Goal: Task Accomplishment & Management: Manage account settings

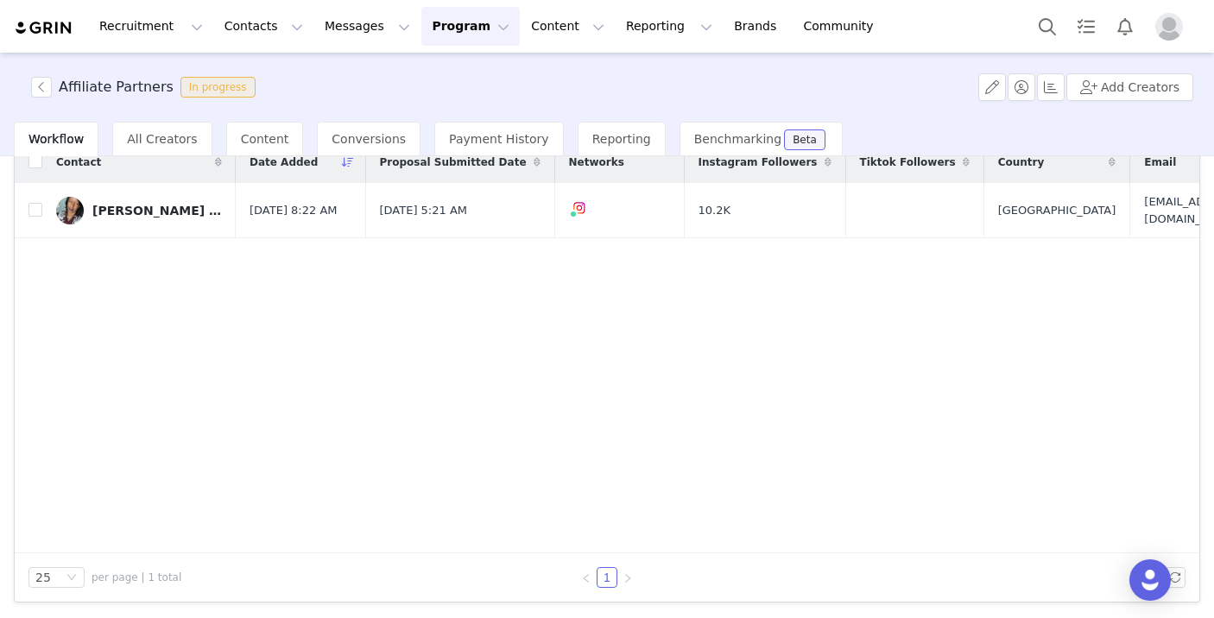
scroll to position [100, 0]
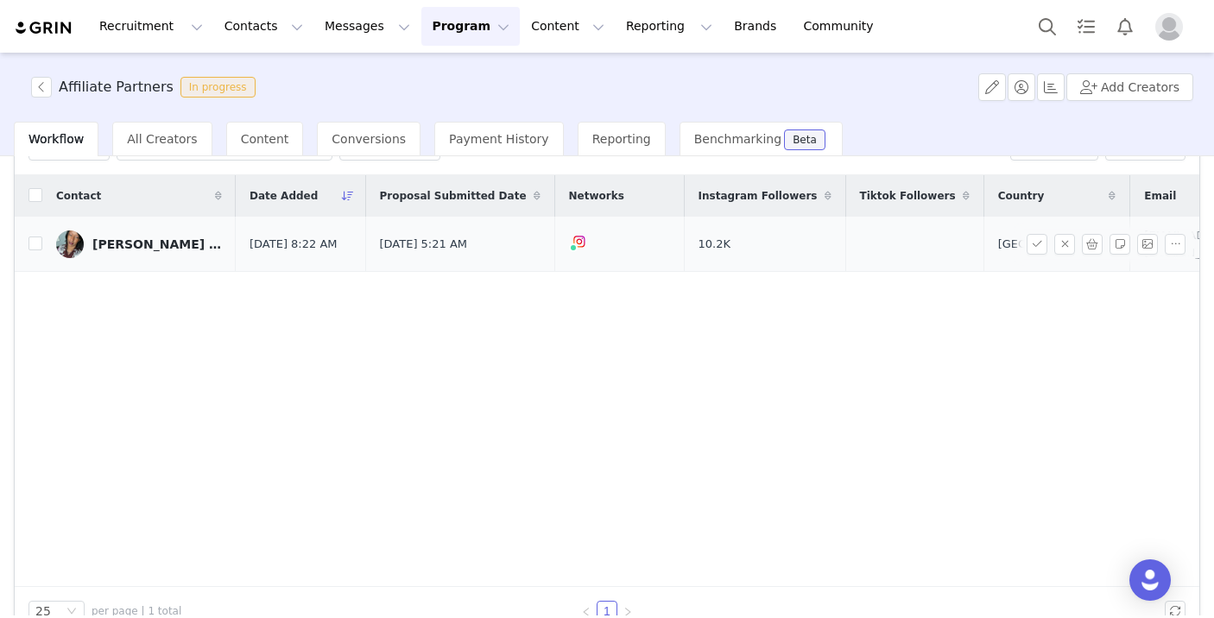
click at [161, 239] on div "[PERSON_NAME] [PERSON_NAME]" at bounding box center [156, 244] width 129 height 14
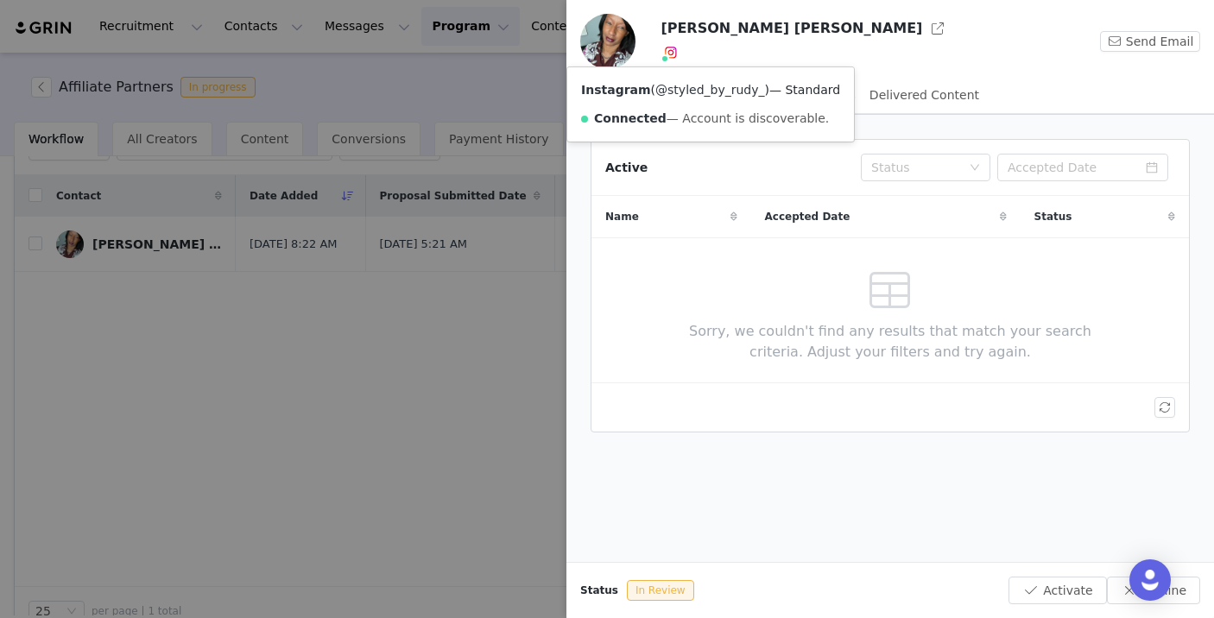
click at [676, 84] on link "@styled_by_rudy_" at bounding box center [709, 90] width 109 height 14
click at [1194, 581] on button "Decline" at bounding box center [1153, 591] width 93 height 28
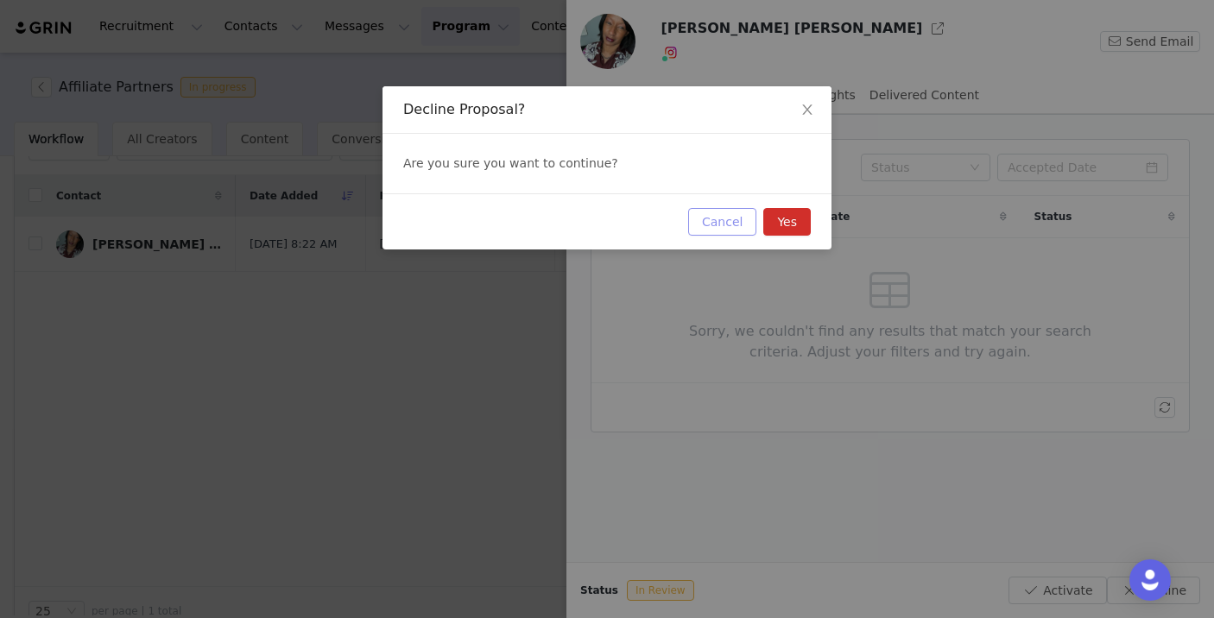
click at [735, 222] on button "Cancel" at bounding box center [722, 222] width 68 height 28
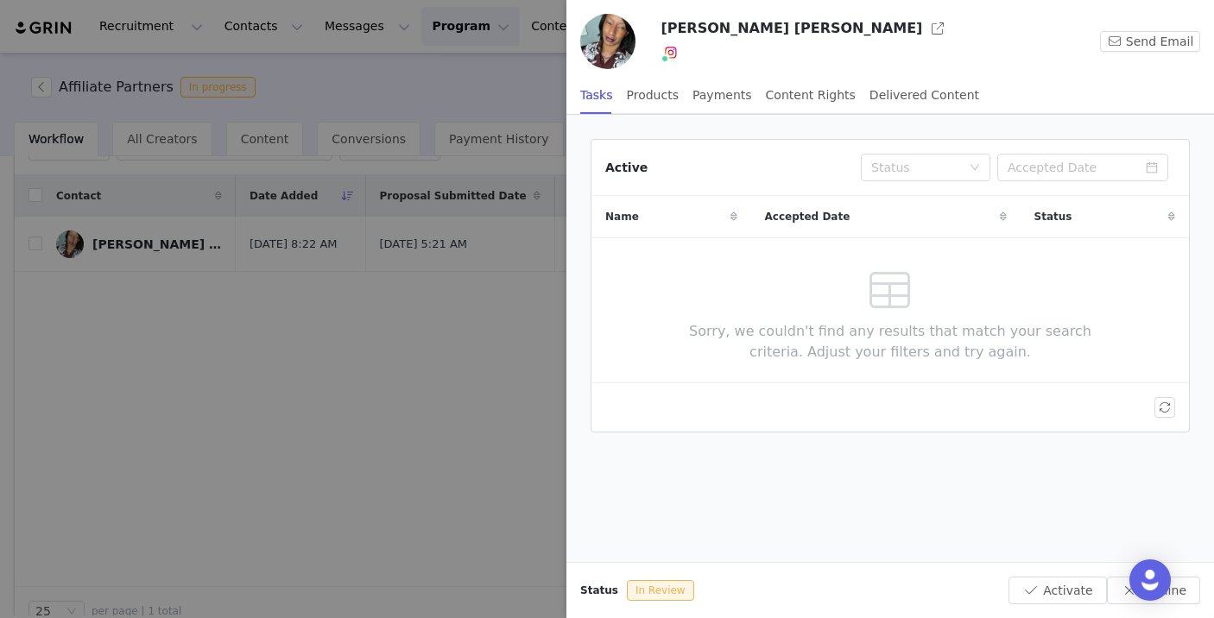
click at [264, 311] on div at bounding box center [607, 309] width 1214 height 618
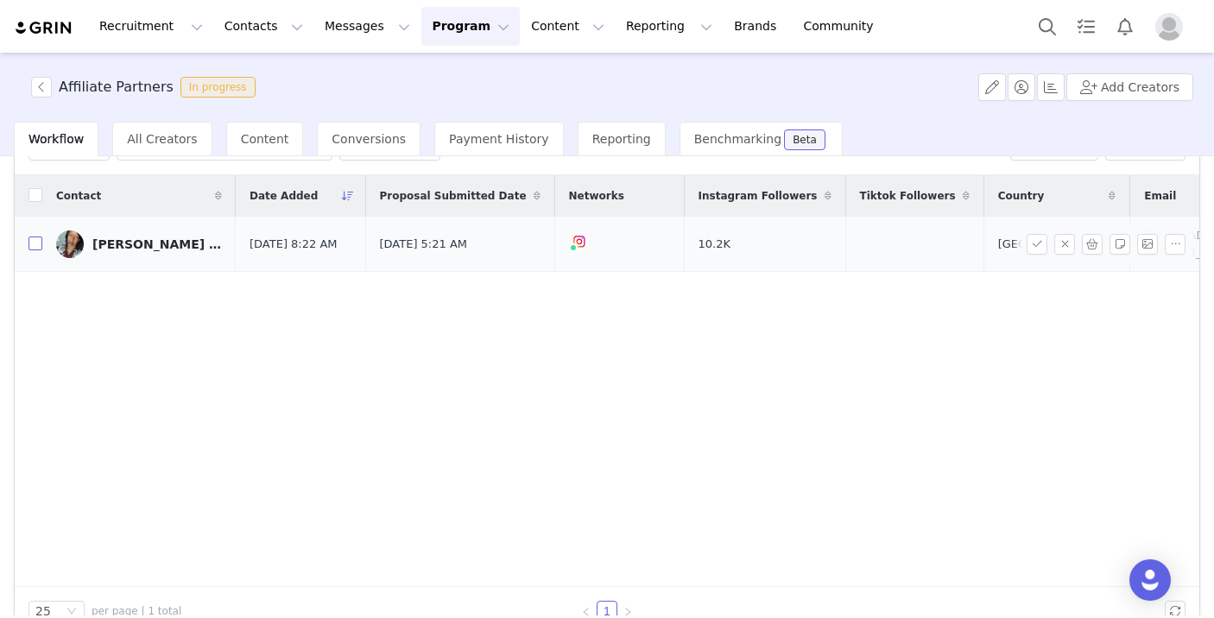
click at [30, 245] on input "checkbox" at bounding box center [35, 244] width 14 height 14
checkbox input "true"
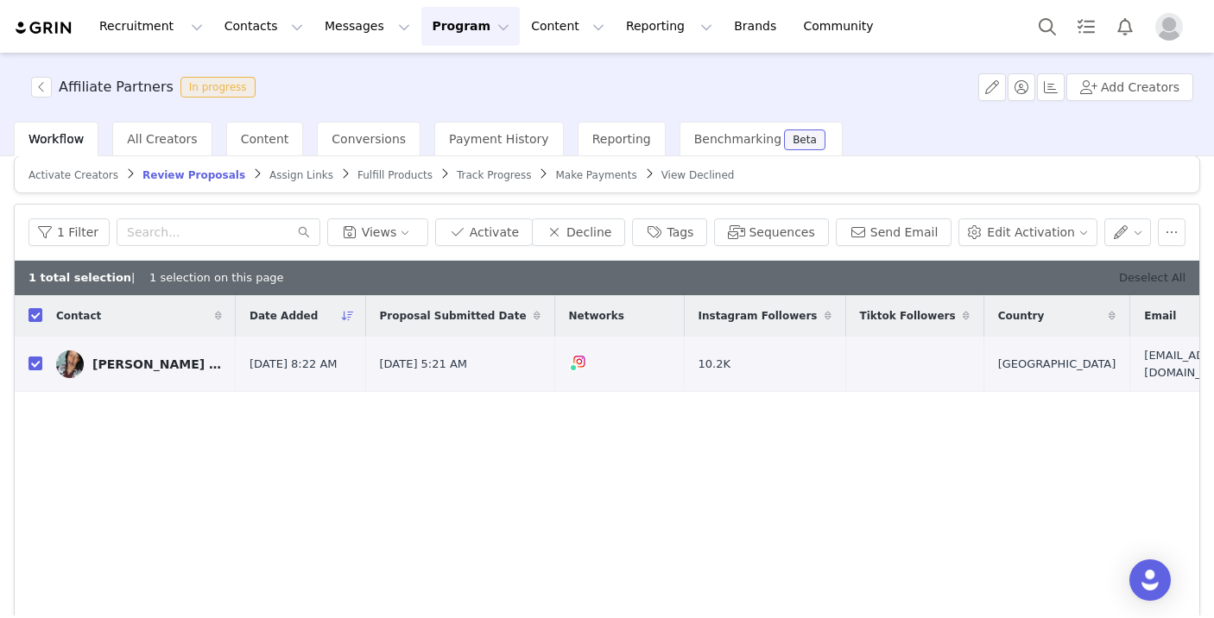
scroll to position [0, 0]
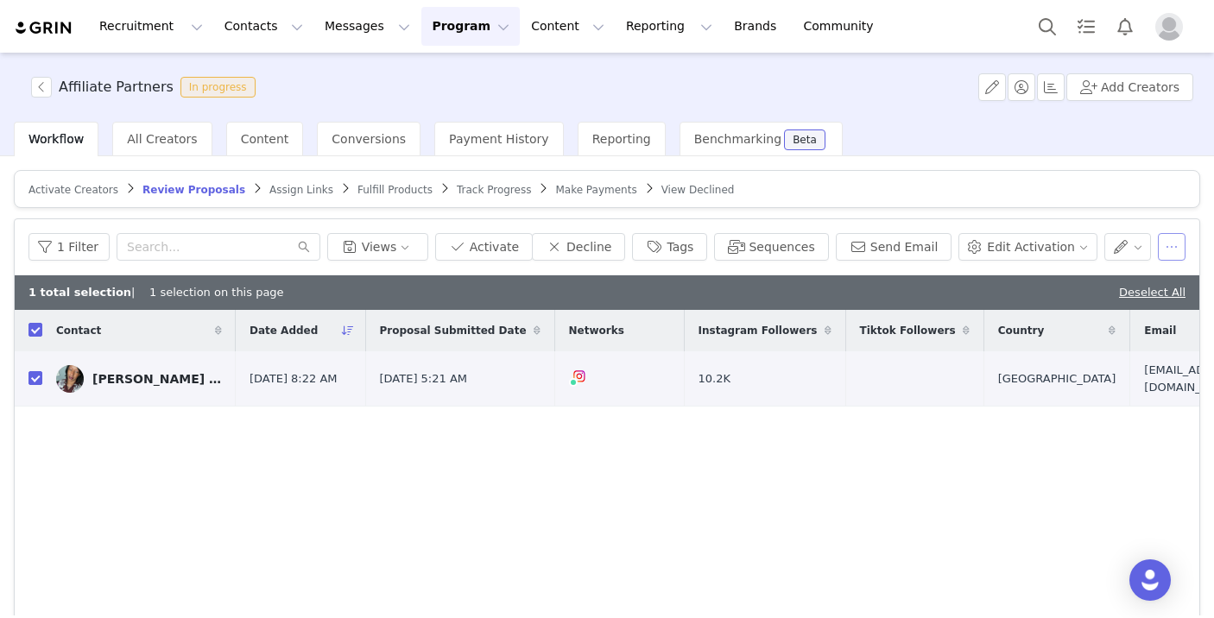
click at [1171, 240] on button "button" at bounding box center [1172, 247] width 28 height 28
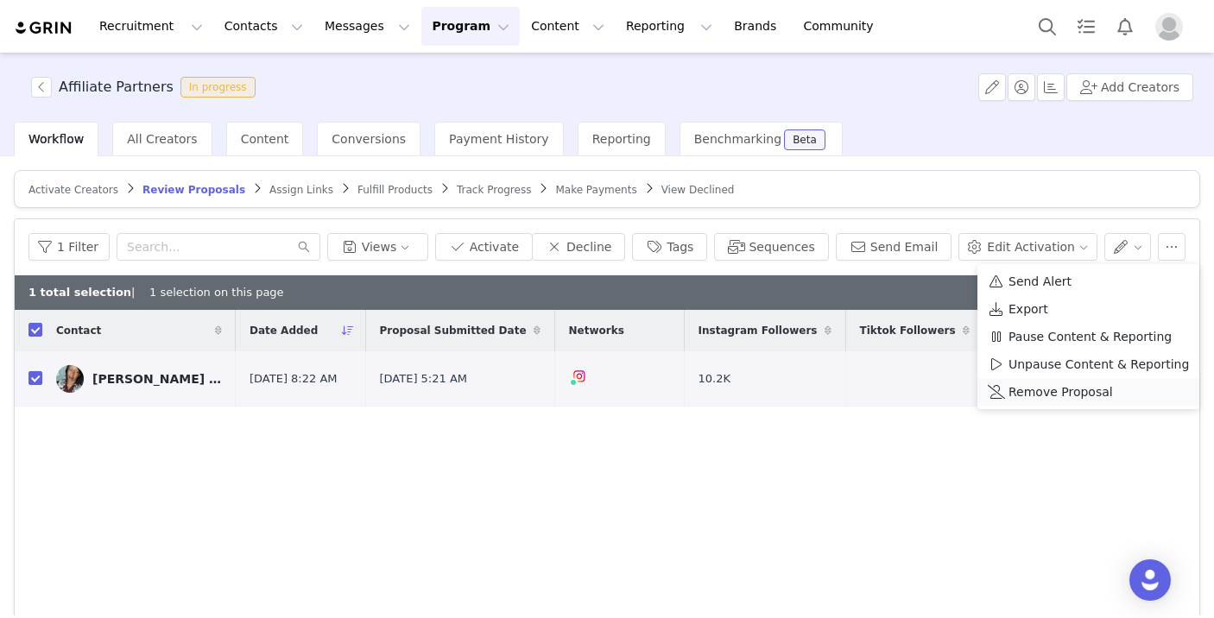
click at [1097, 389] on span "Remove Proposal" at bounding box center [1060, 391] width 104 height 19
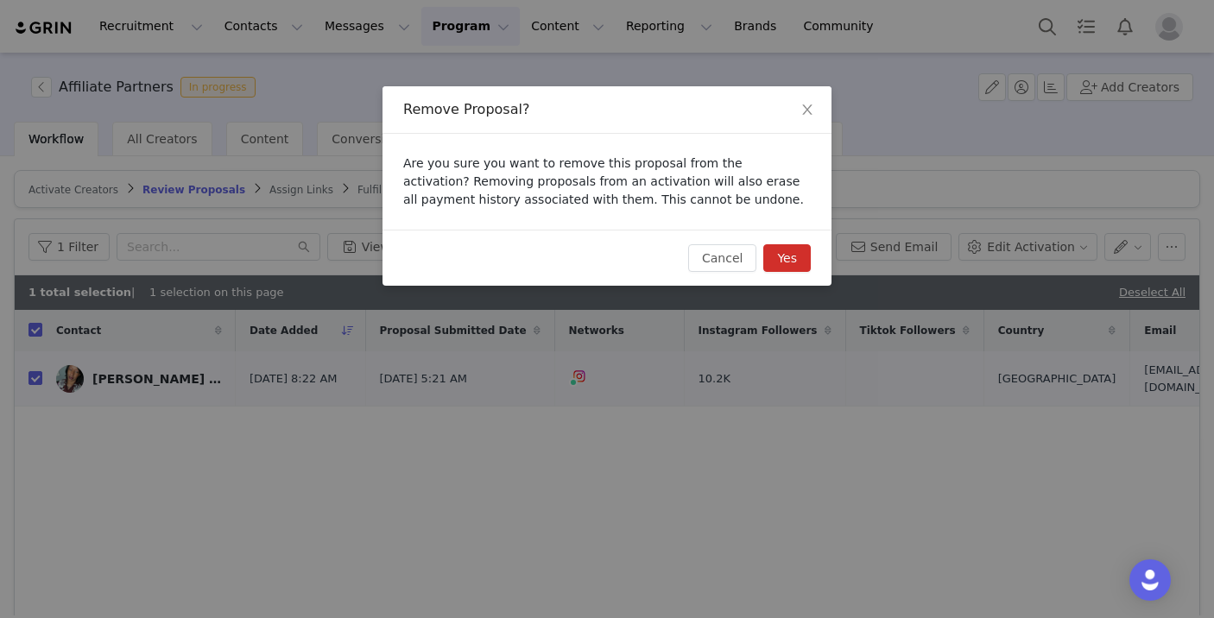
click at [784, 250] on button "Yes" at bounding box center [786, 258] width 47 height 28
checkbox input "false"
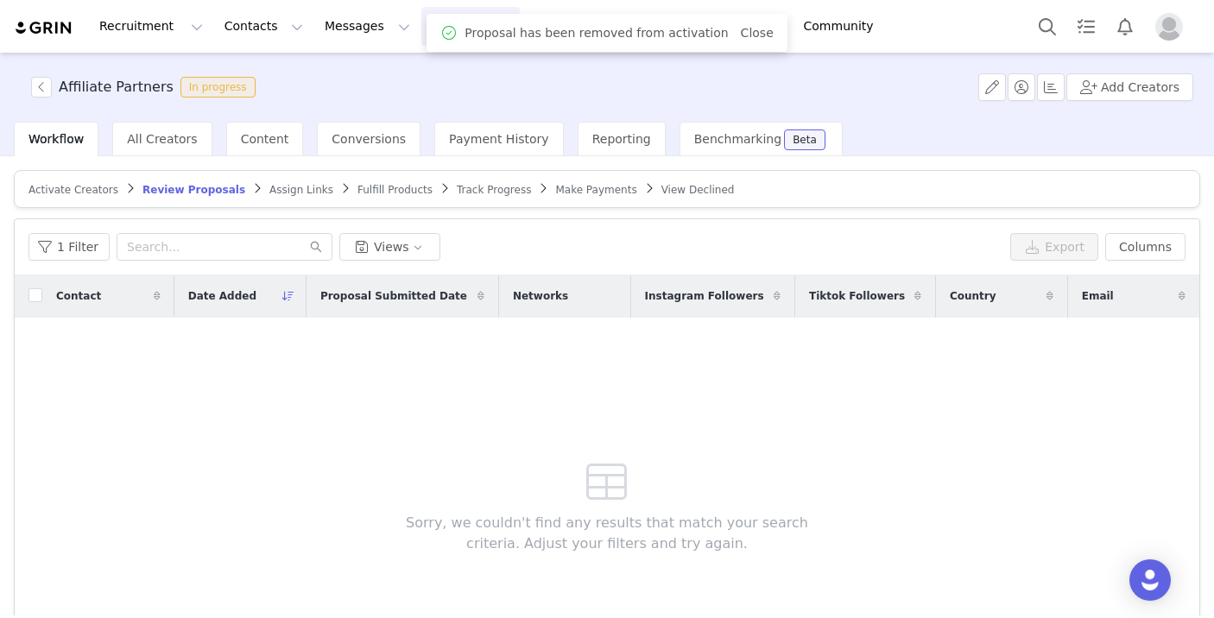
click at [289, 192] on span "Assign Links" at bounding box center [301, 190] width 64 height 12
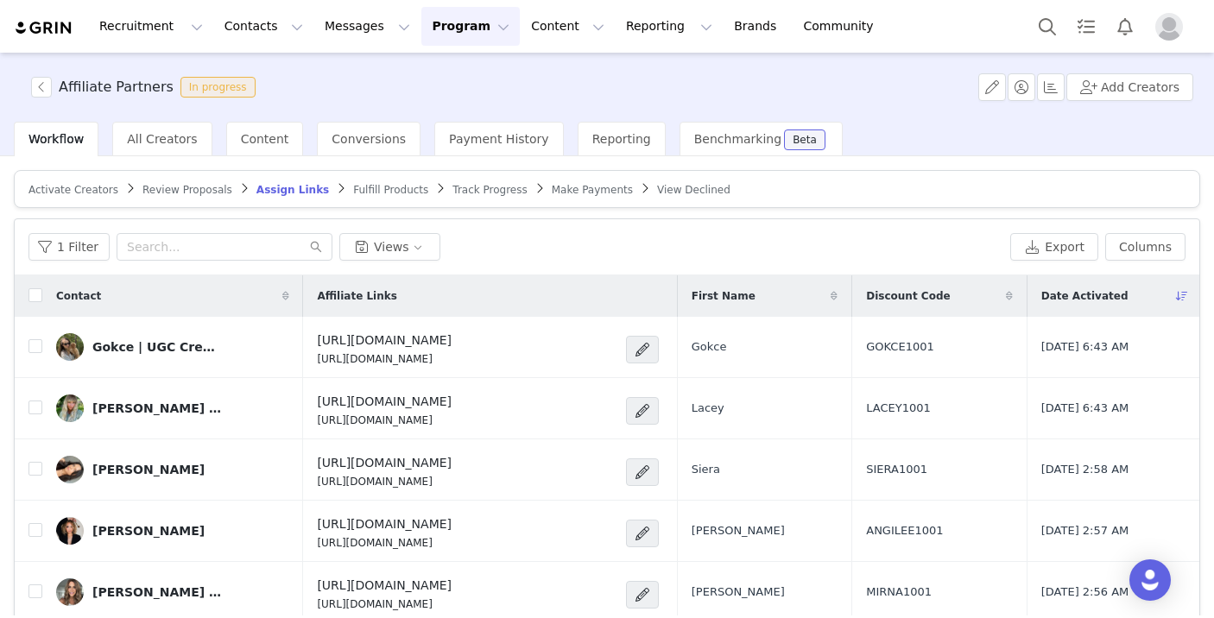
click at [378, 192] on span "Fulfill Products" at bounding box center [390, 190] width 75 height 12
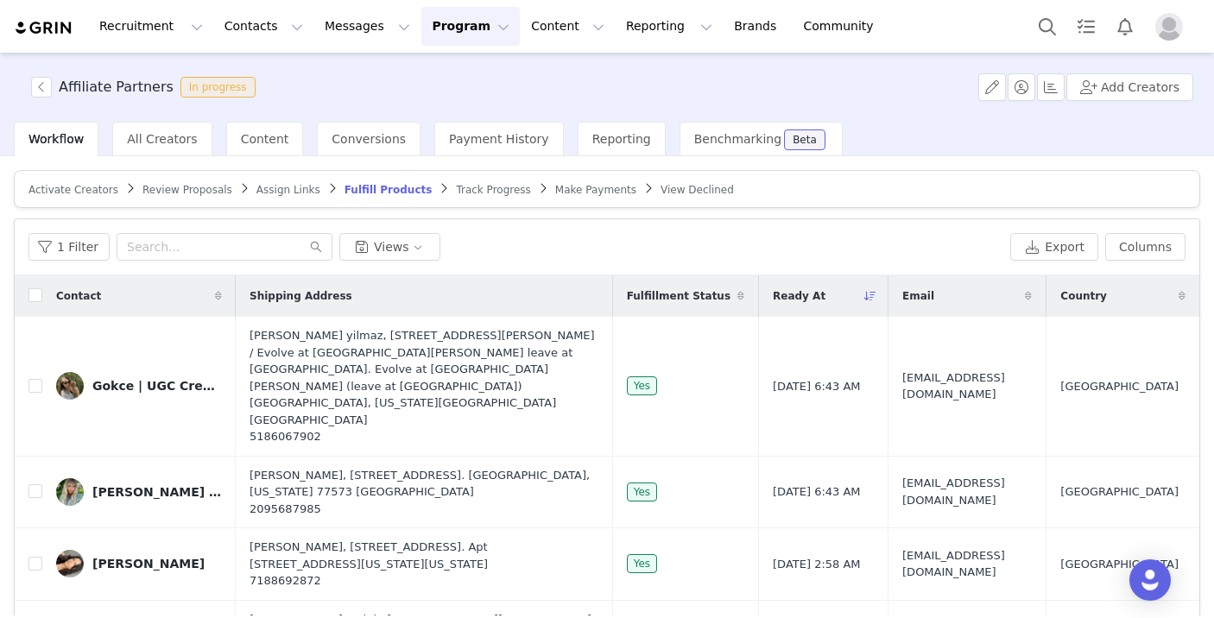
click at [195, 180] on article "Activate Creators Review Proposals Assign Links Fulfill Products Track Progress…" at bounding box center [607, 189] width 1186 height 38
click at [195, 184] on span "Review Proposals" at bounding box center [187, 190] width 90 height 12
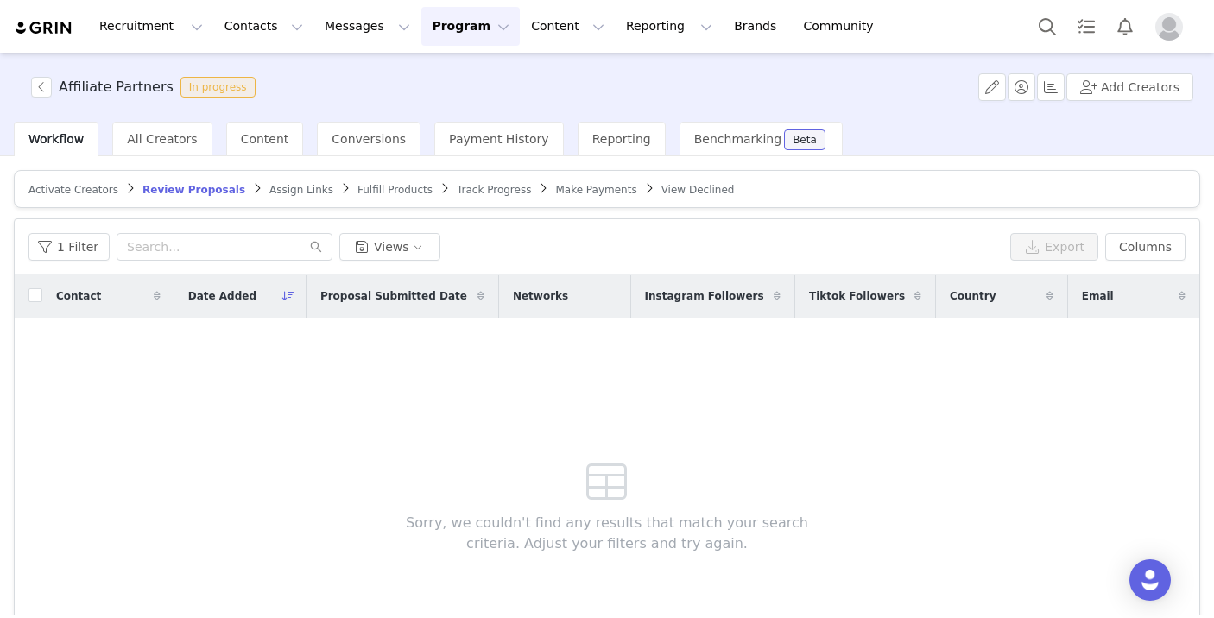
click at [192, 195] on div "Review Proposals" at bounding box center [193, 190] width 103 height 14
click at [421, 24] on button "Program Program" at bounding box center [470, 26] width 98 height 39
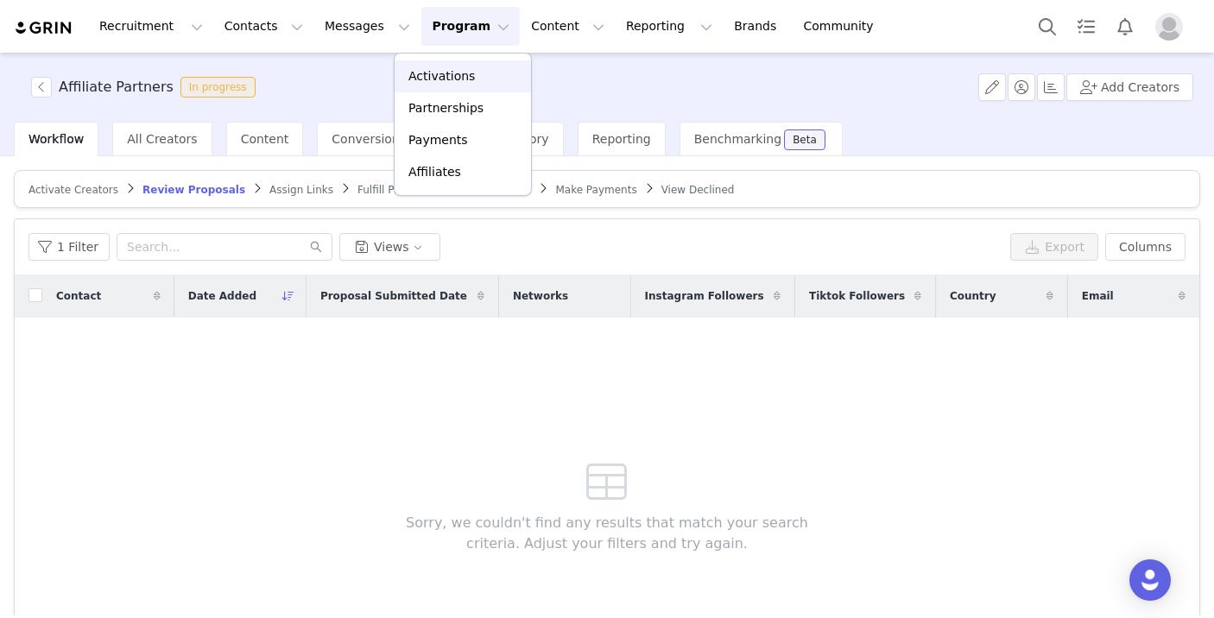
click at [428, 73] on p "Activations" at bounding box center [441, 76] width 66 height 18
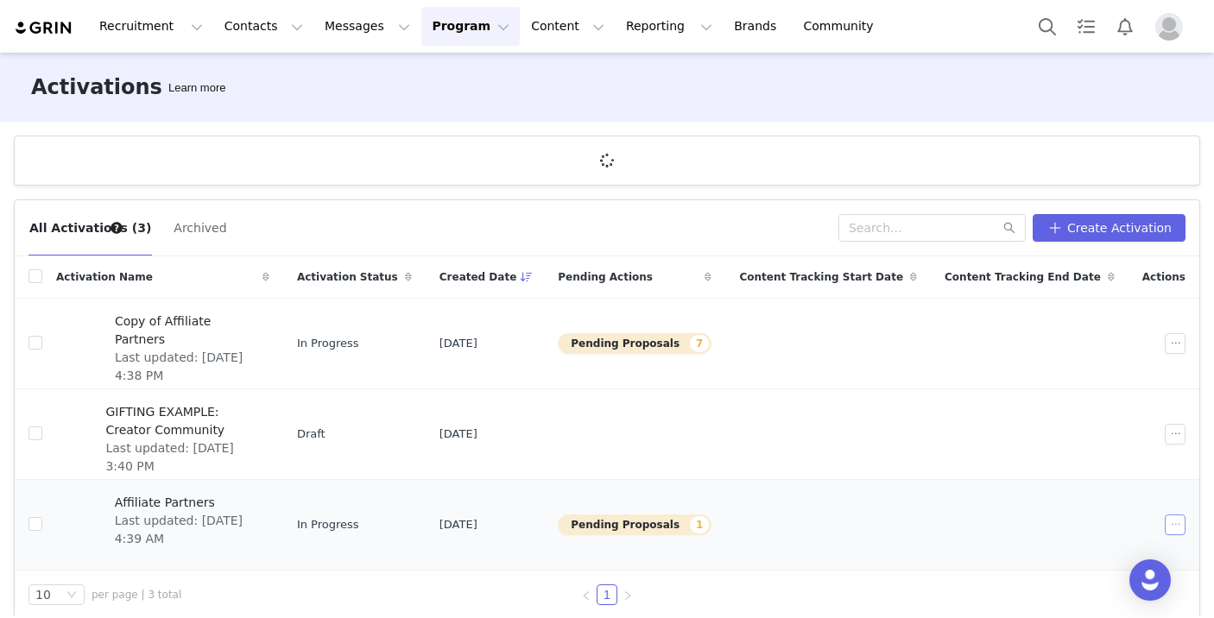
click at [1170, 515] on button "button" at bounding box center [1174, 524] width 21 height 21
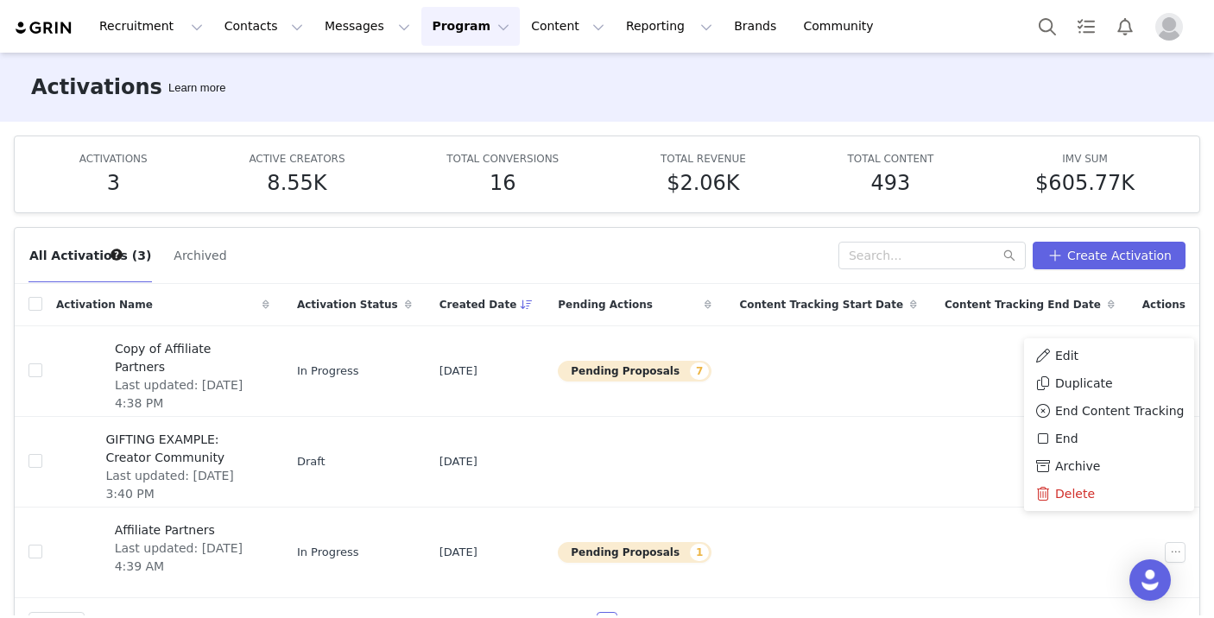
click at [1113, 77] on div "Activations Learn more" at bounding box center [607, 87] width 1214 height 69
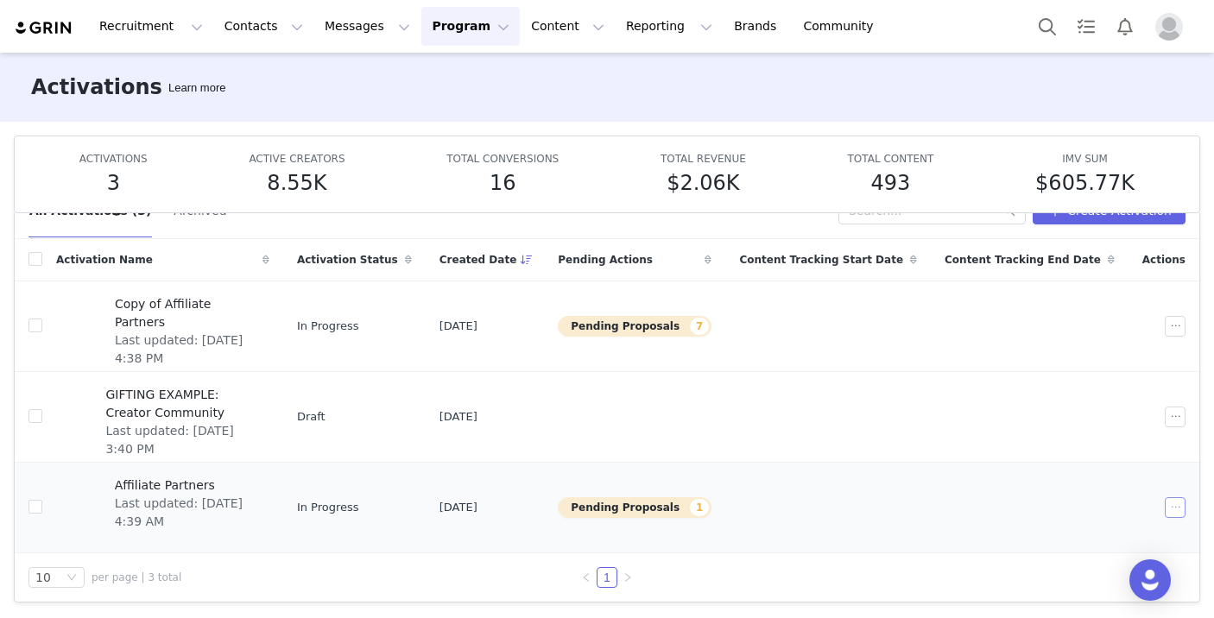
click at [1176, 504] on button "button" at bounding box center [1174, 507] width 21 height 21
click at [959, 515] on td at bounding box center [1030, 507] width 198 height 91
click at [182, 481] on span "Affiliate Partners" at bounding box center [187, 485] width 144 height 18
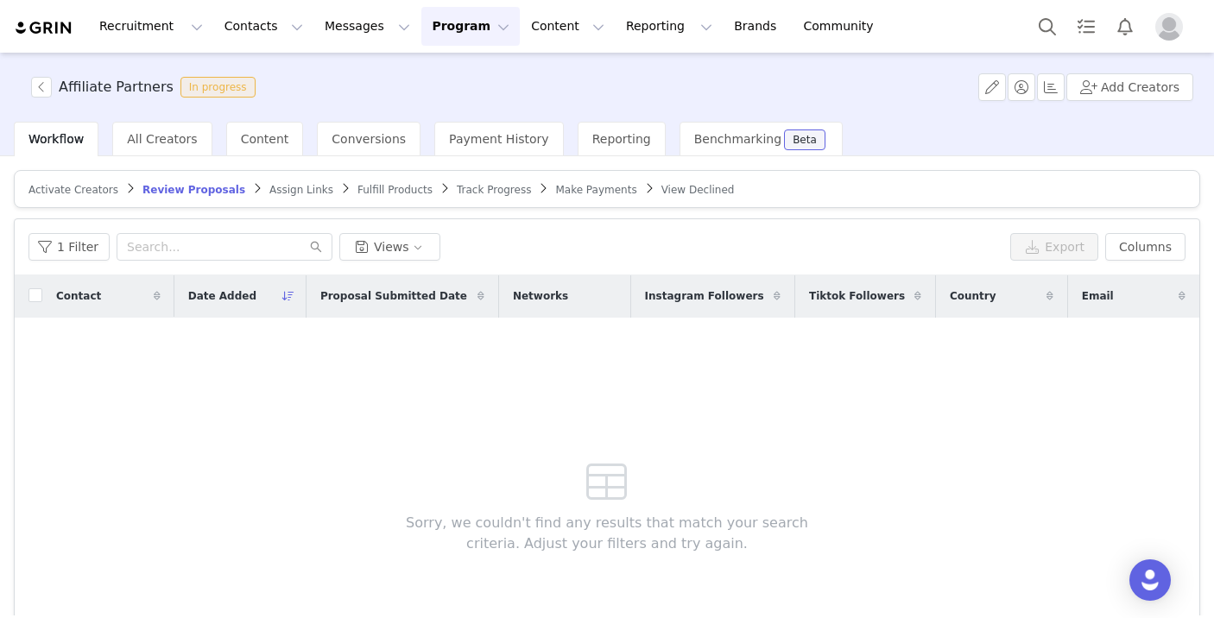
click at [85, 194] on span "Activate Creators" at bounding box center [73, 190] width 90 height 12
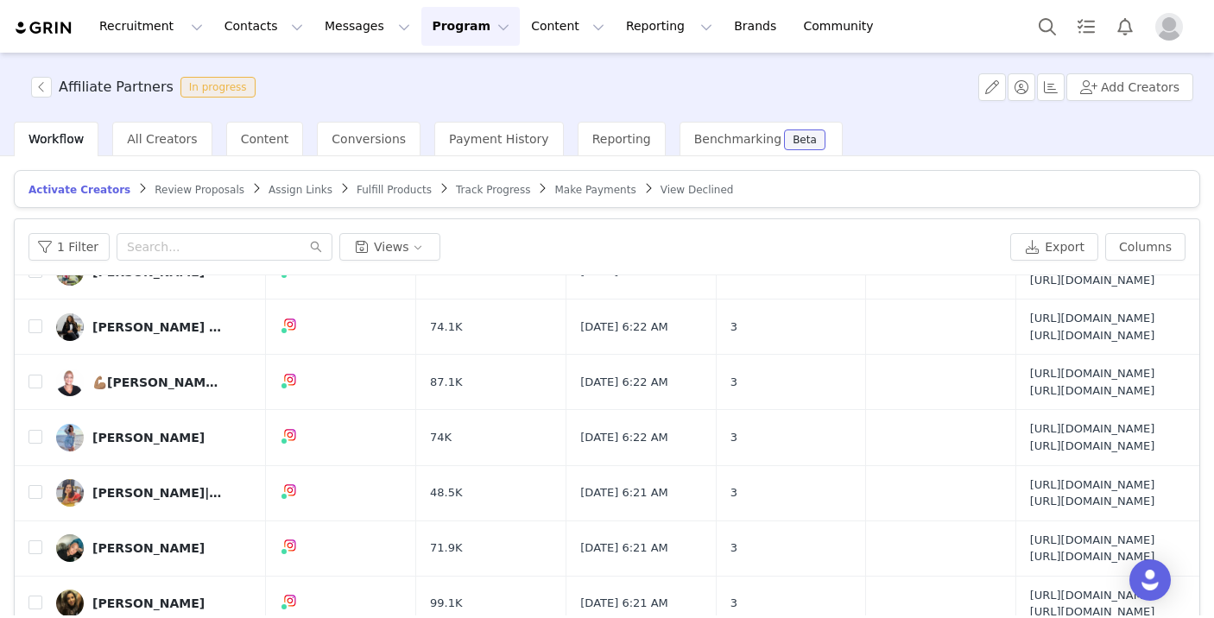
scroll to position [775, 0]
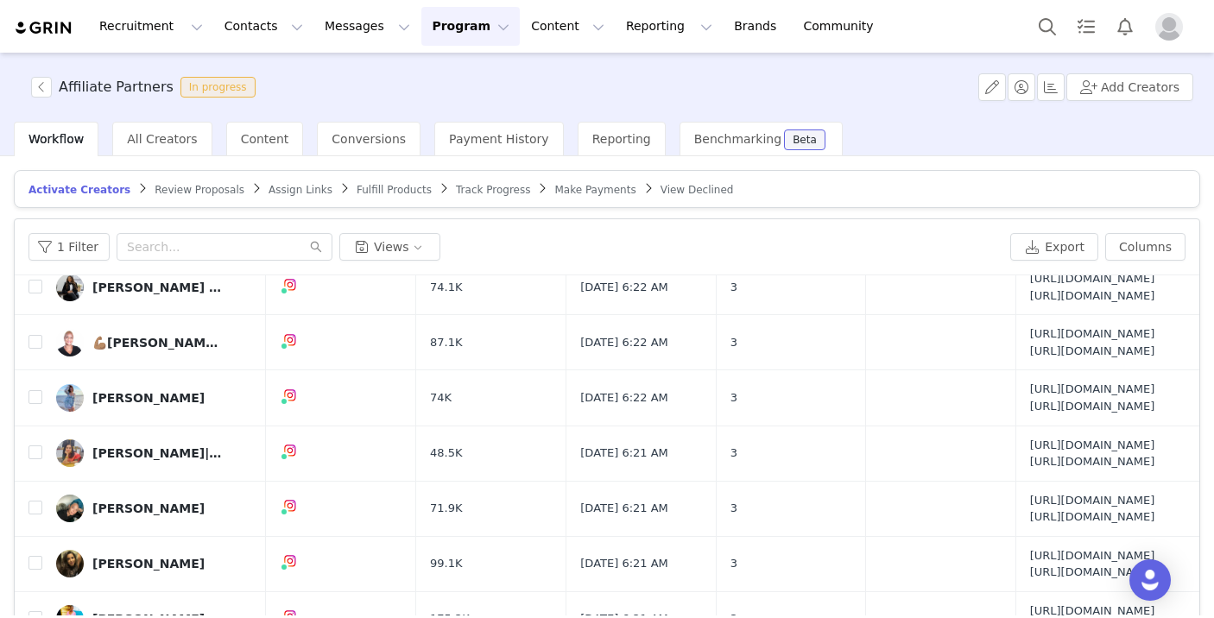
click at [424, 26] on button "Program Program" at bounding box center [470, 26] width 98 height 39
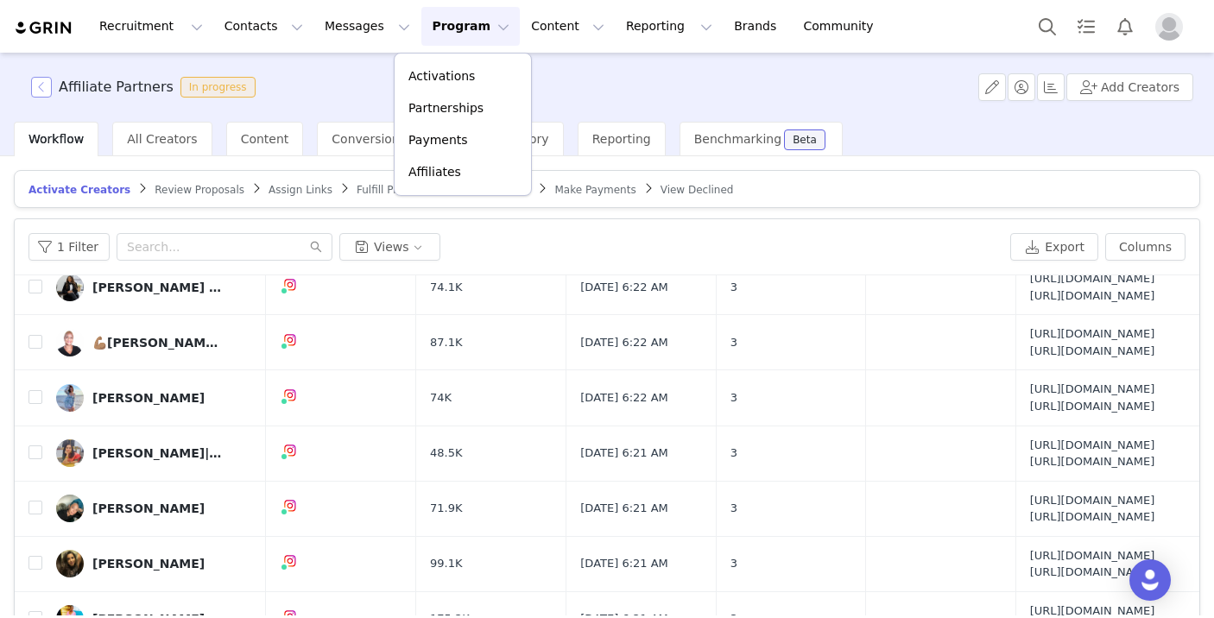
click at [46, 84] on button "button" at bounding box center [41, 87] width 21 height 21
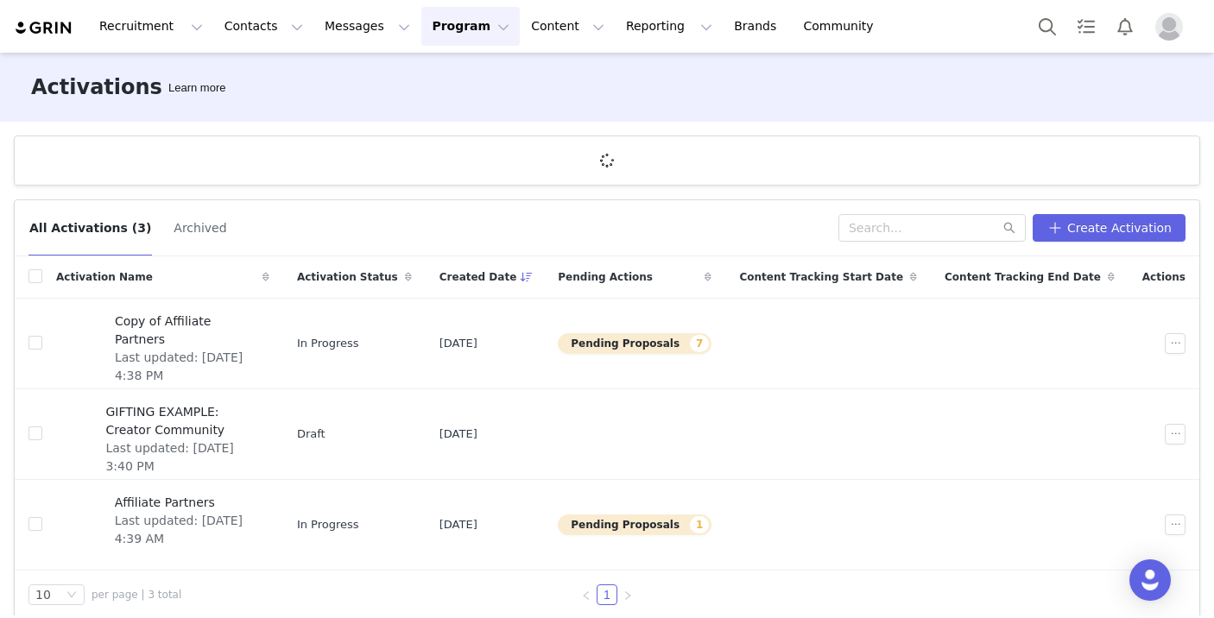
scroll to position [18, 0]
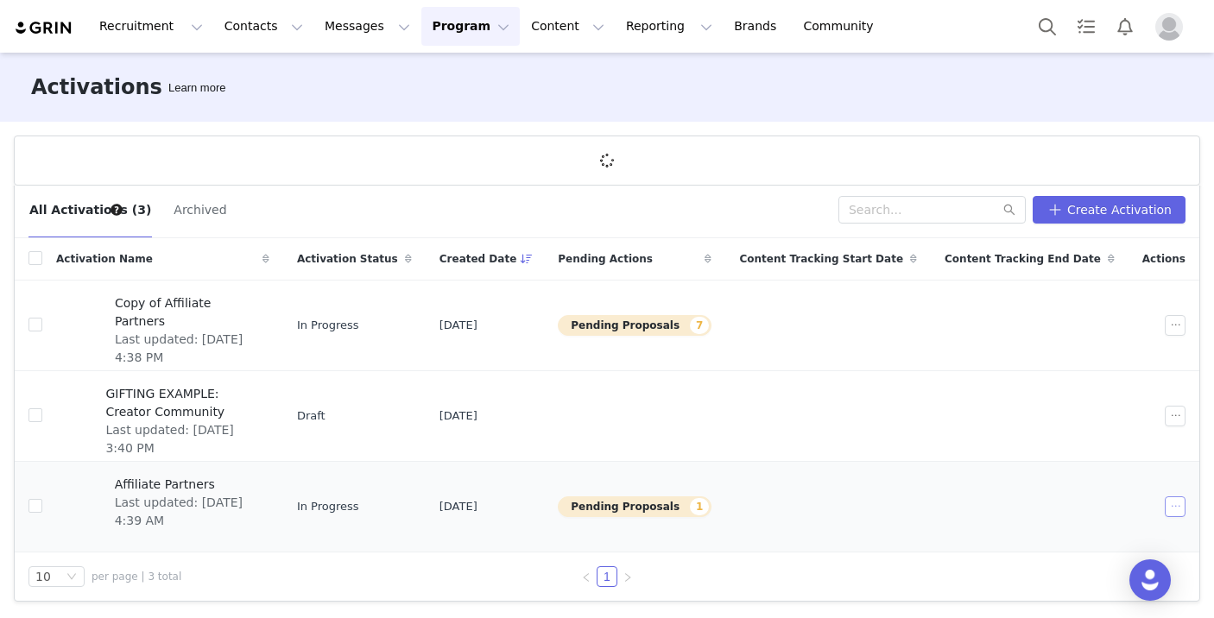
click at [1176, 502] on button "button" at bounding box center [1174, 506] width 21 height 21
click at [1113, 332] on div "Edit" at bounding box center [1108, 337] width 149 height 19
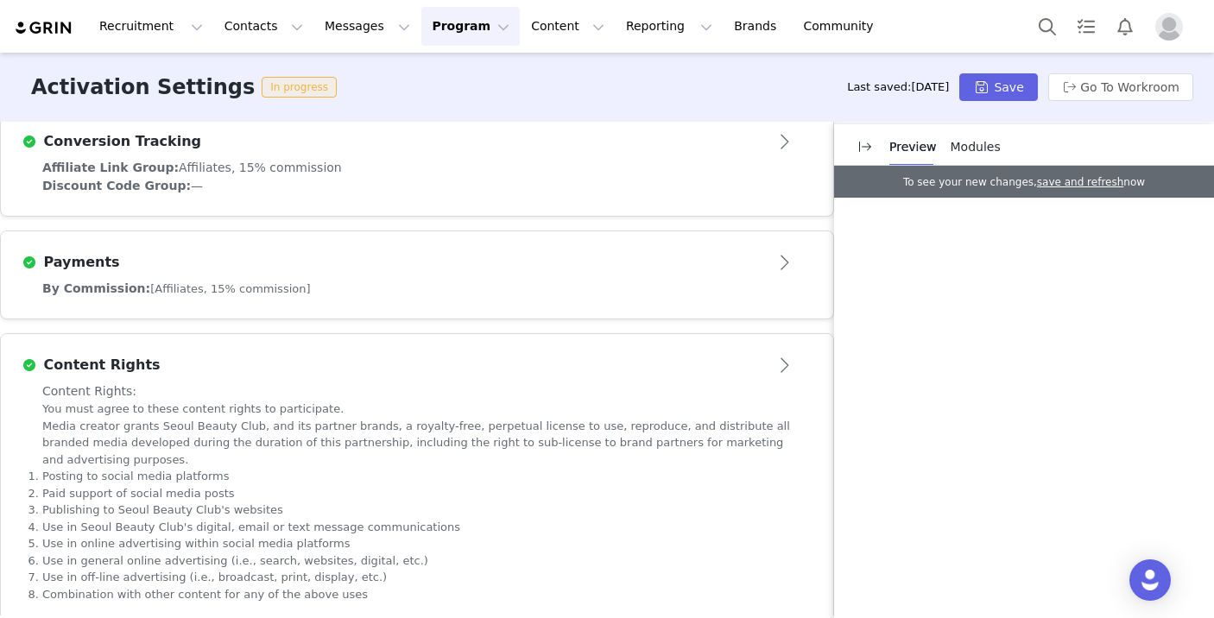
scroll to position [872, 0]
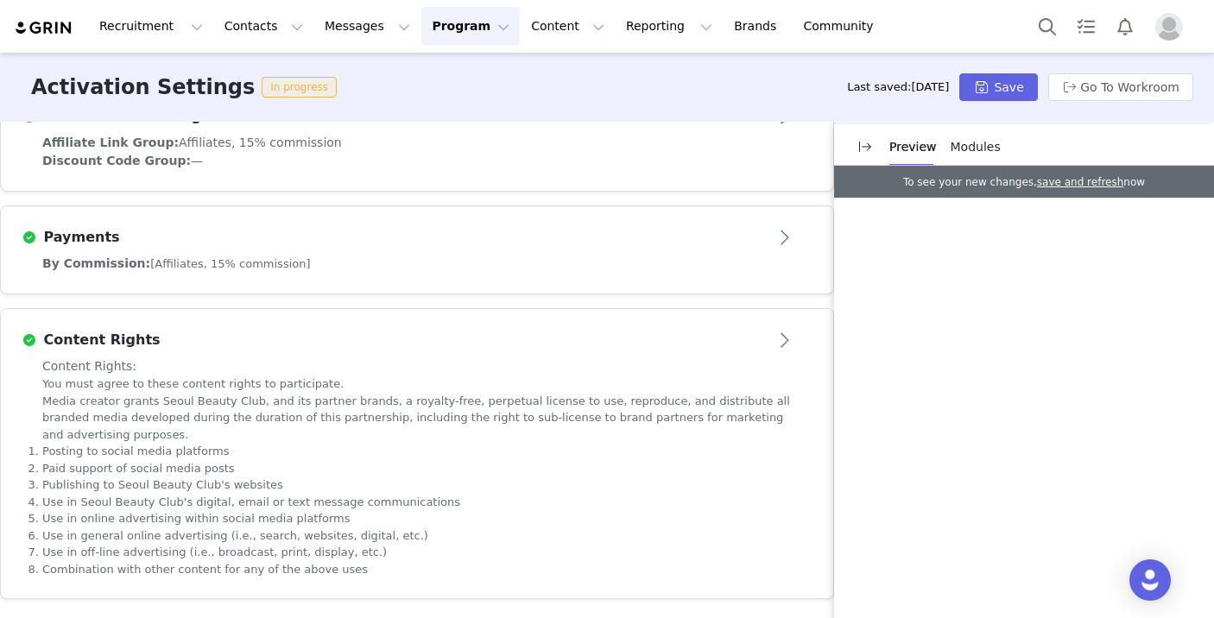
click at [50, 166] on span "Discount Code Group:" at bounding box center [116, 161] width 148 height 14
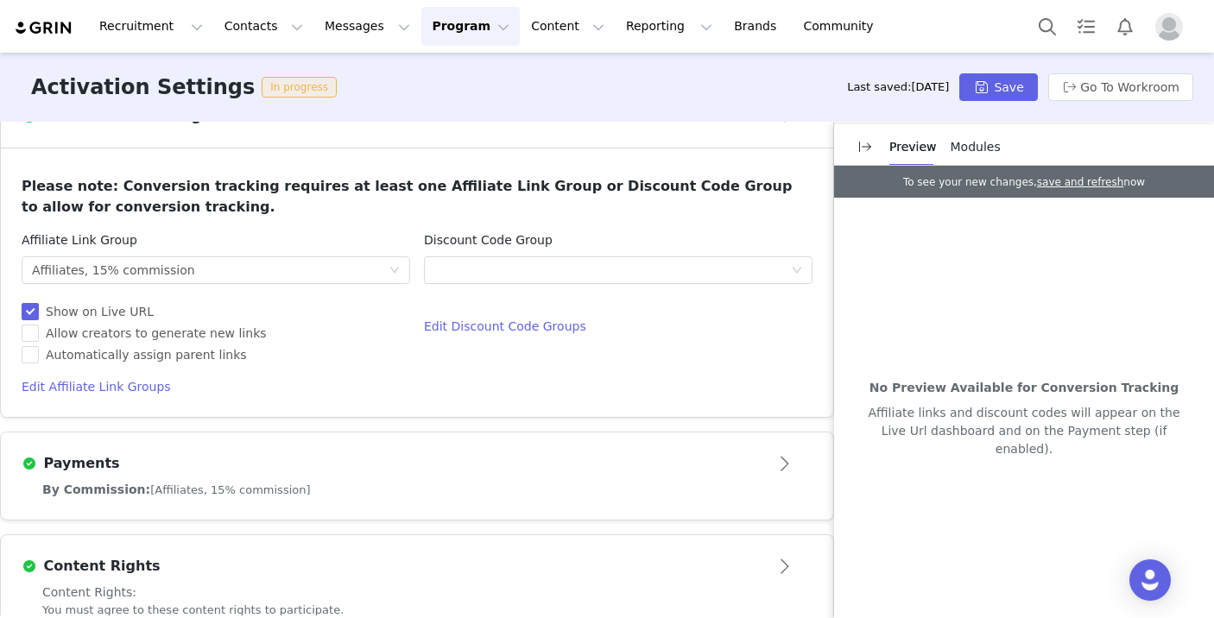
click at [1169, 30] on img "Profile" at bounding box center [1169, 27] width 28 height 28
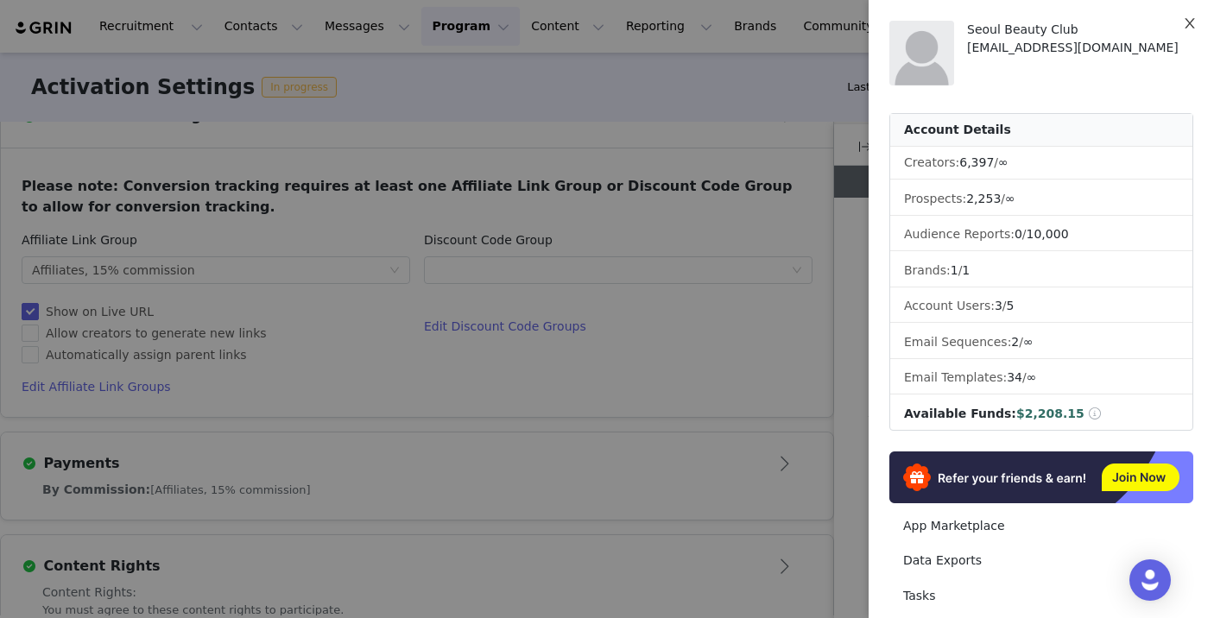
click at [1190, 22] on icon "icon: close" at bounding box center [1188, 23] width 9 height 10
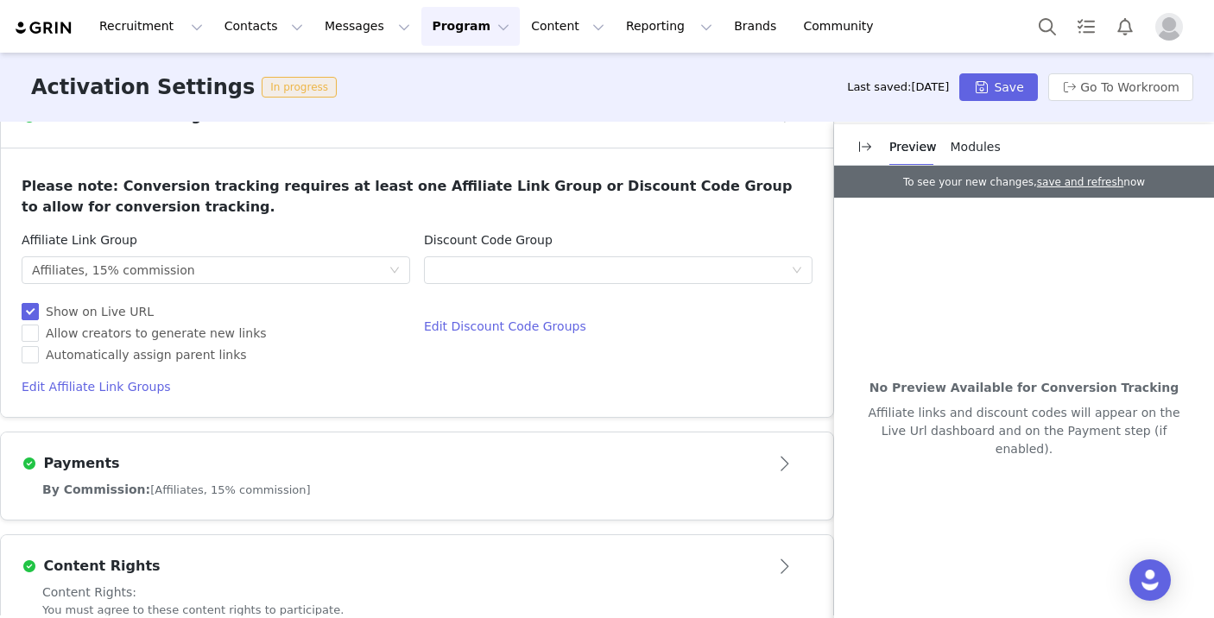
scroll to position [1100, 0]
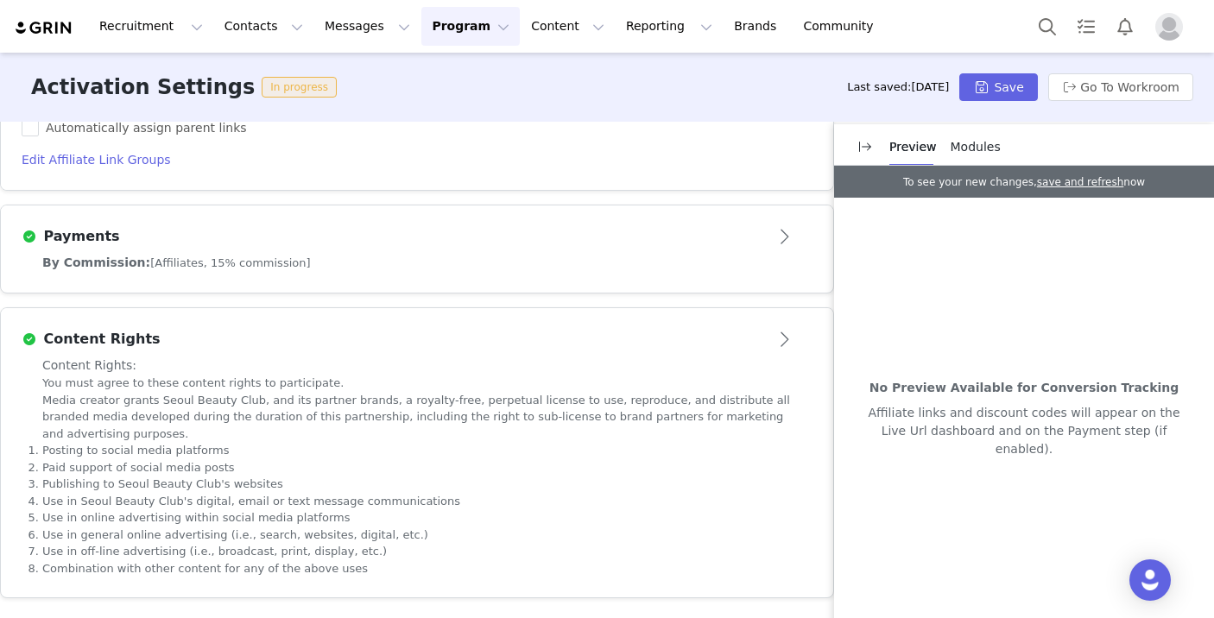
click at [716, 441] on p "Media creator grants Seoul Beauty Club, and its partner brands, a royalty-free,…" at bounding box center [416, 417] width 749 height 51
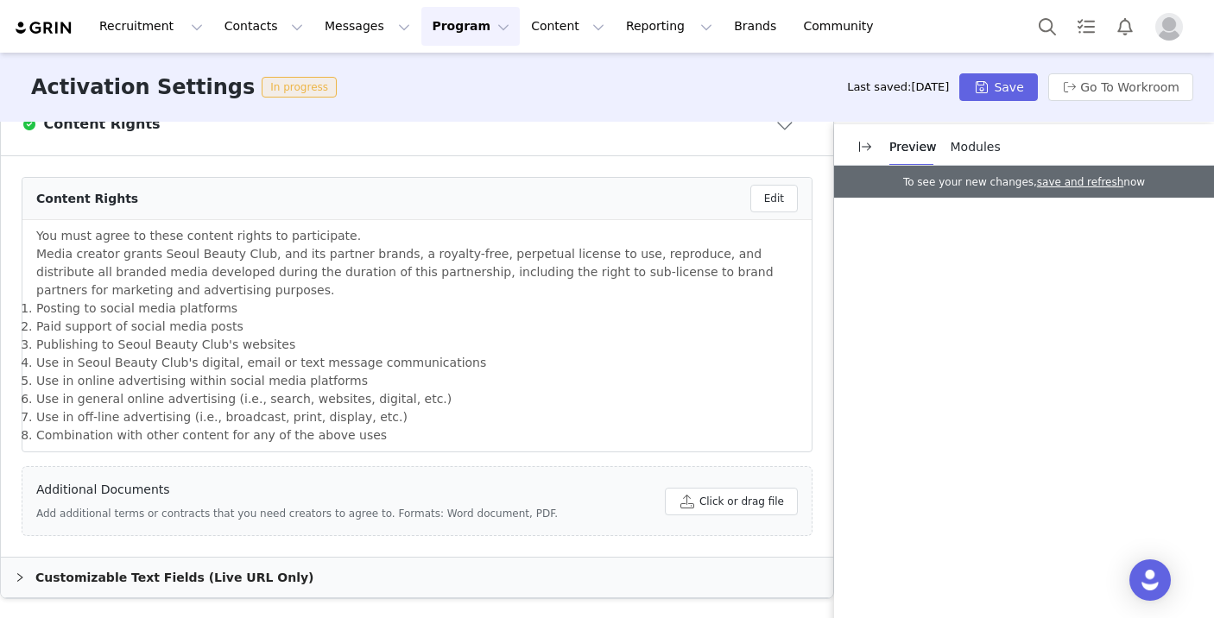
scroll to position [1042, 0]
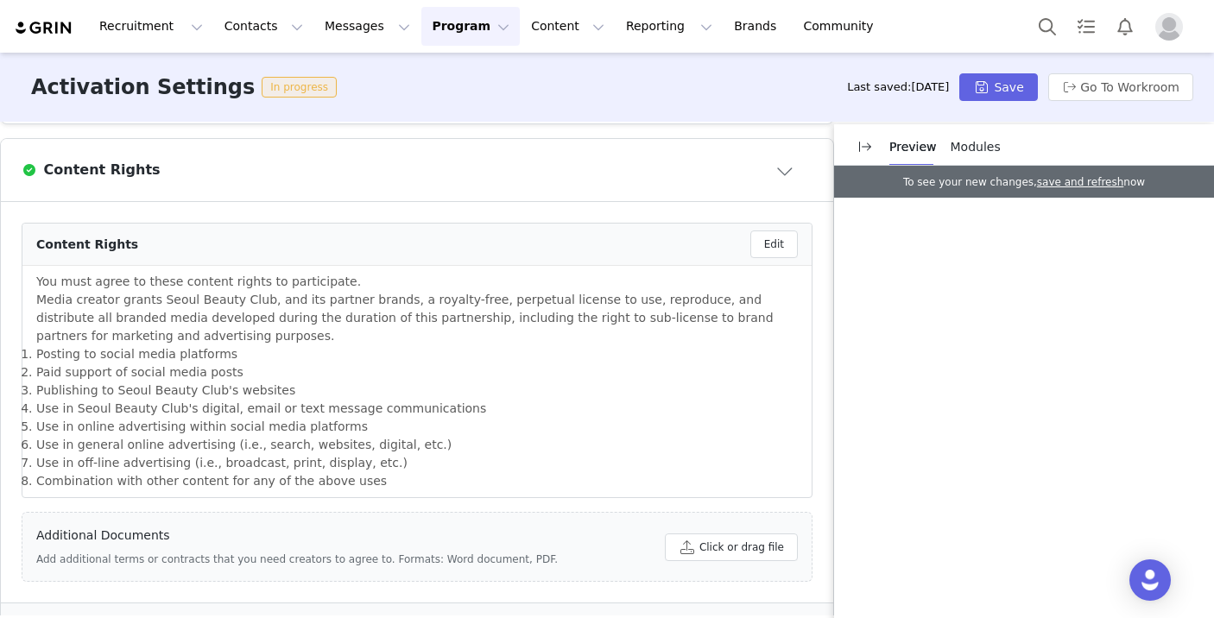
click at [52, 21] on img at bounding box center [44, 28] width 60 height 16
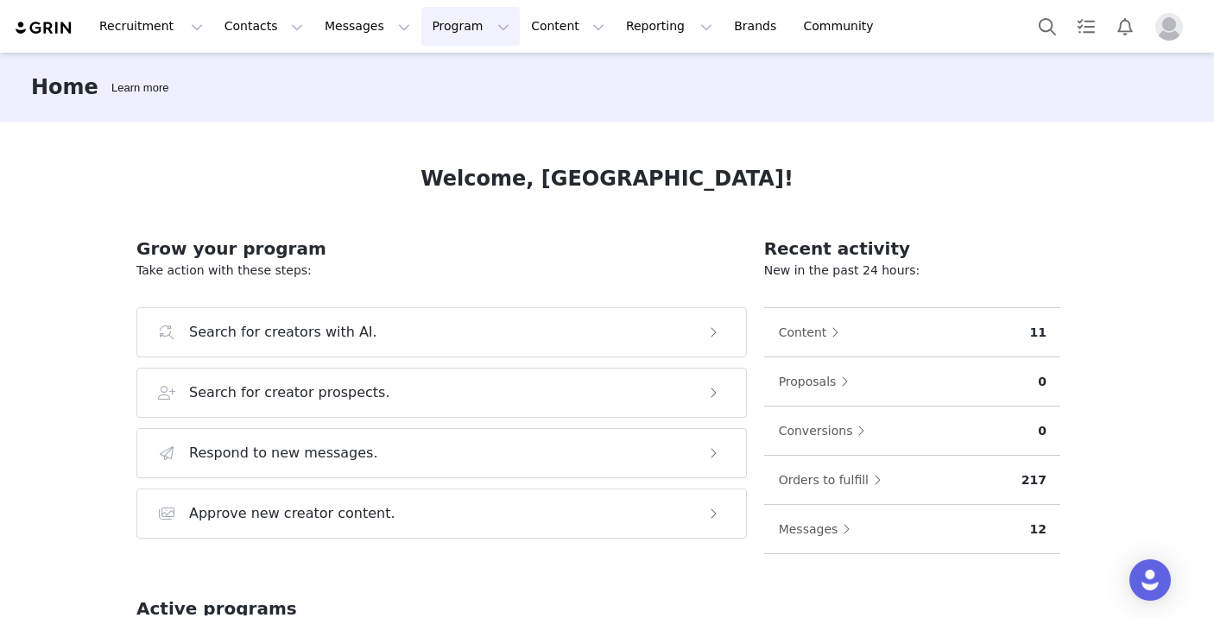
click at [432, 27] on button "Program Program" at bounding box center [470, 26] width 98 height 39
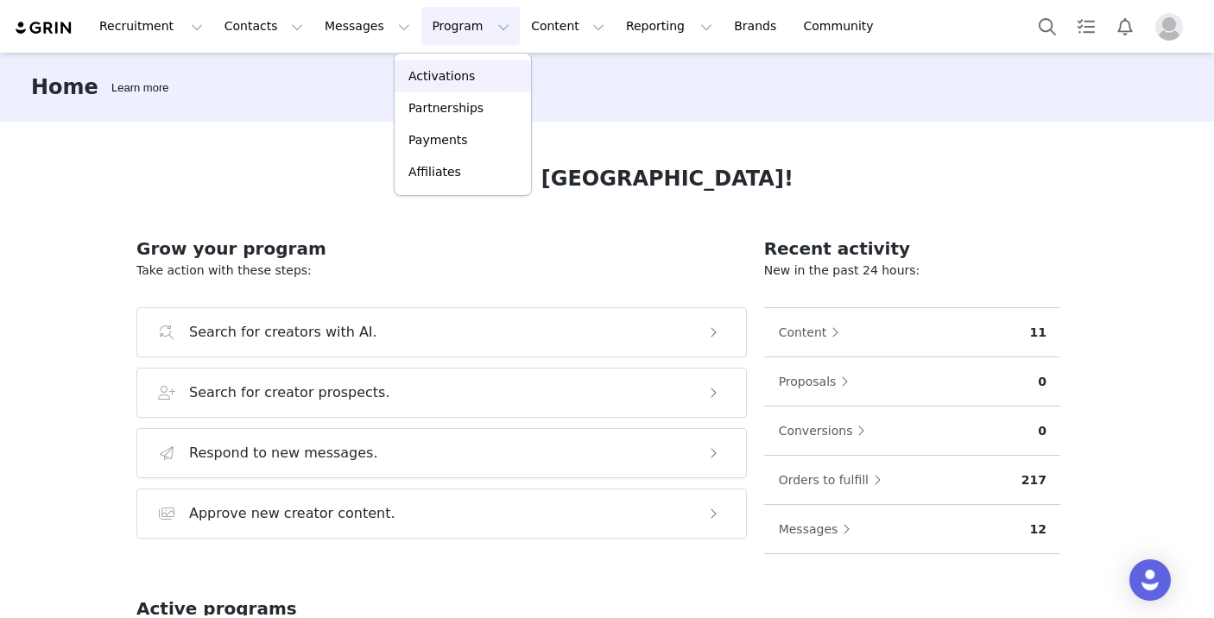
click at [432, 73] on p "Activations" at bounding box center [441, 76] width 66 height 18
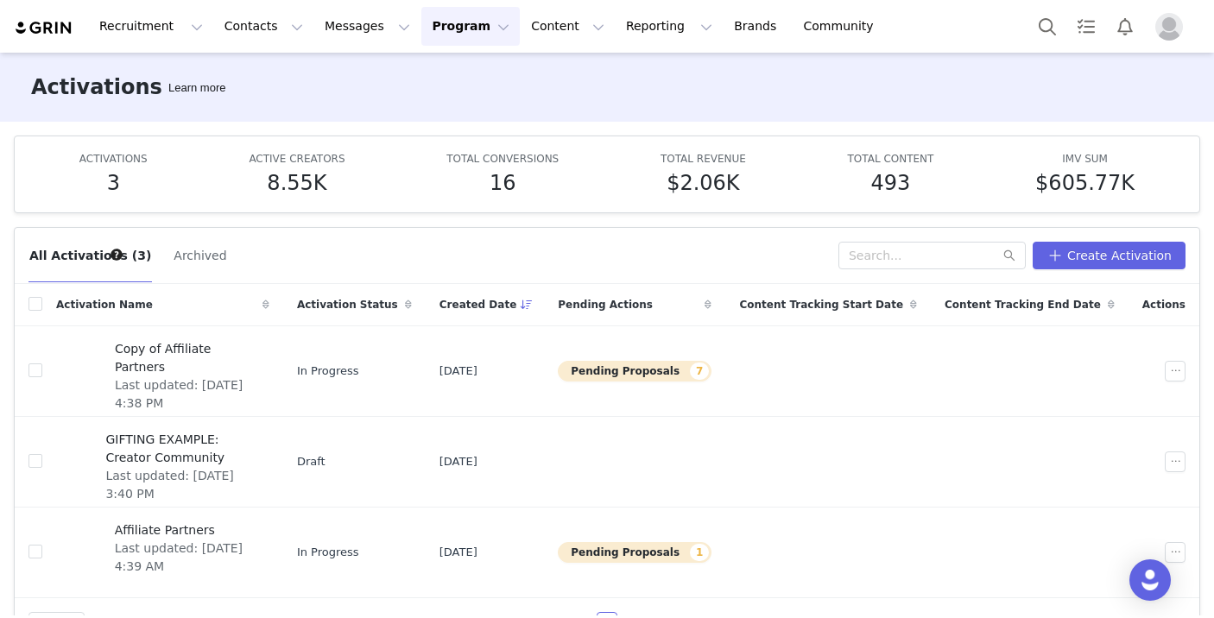
click at [877, 91] on div "Activations Learn more" at bounding box center [607, 87] width 1214 height 69
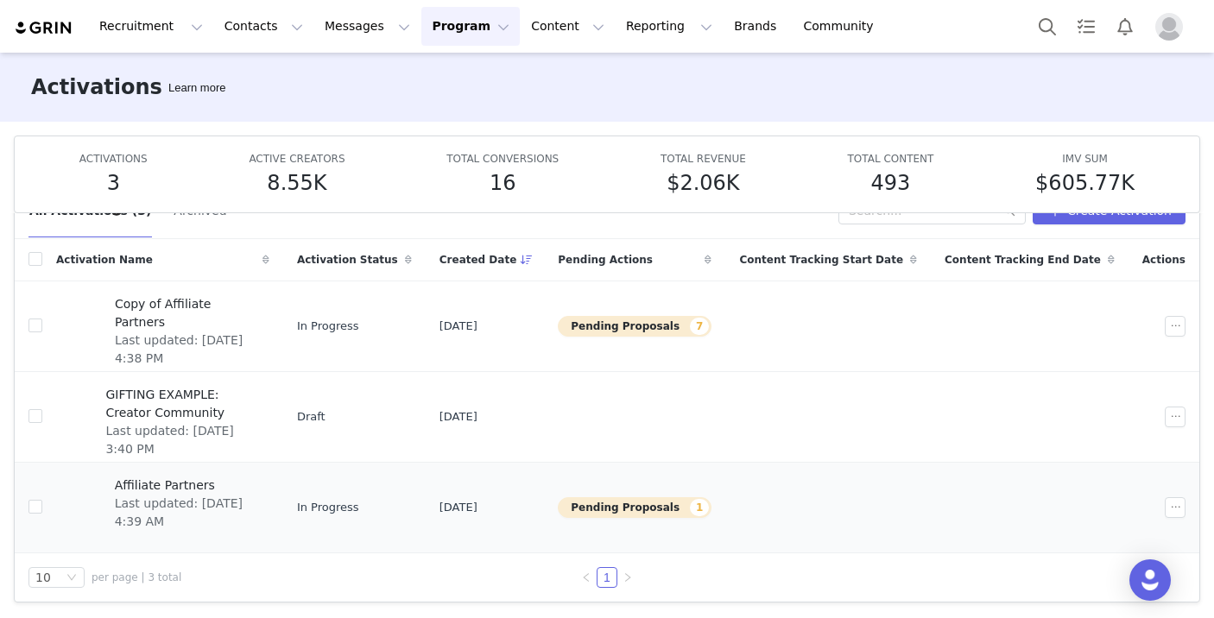
click at [150, 489] on span "Affiliate Partners" at bounding box center [187, 485] width 144 height 18
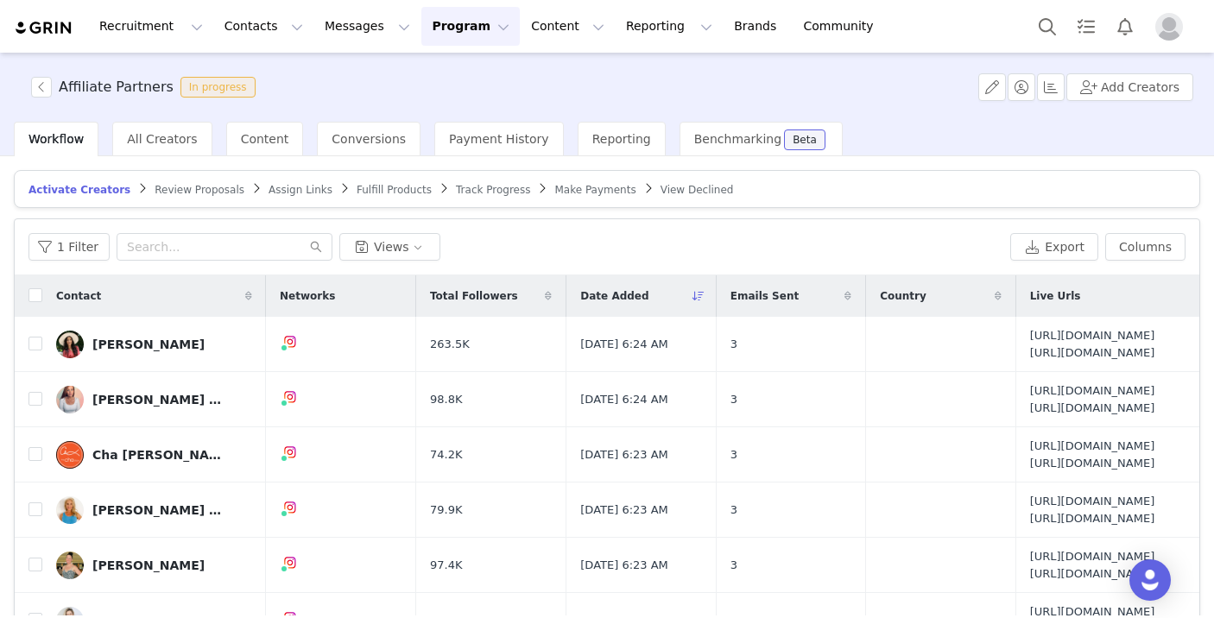
click at [188, 184] on span "Review Proposals" at bounding box center [200, 190] width 90 height 12
